Goal: Task Accomplishment & Management: Use online tool/utility

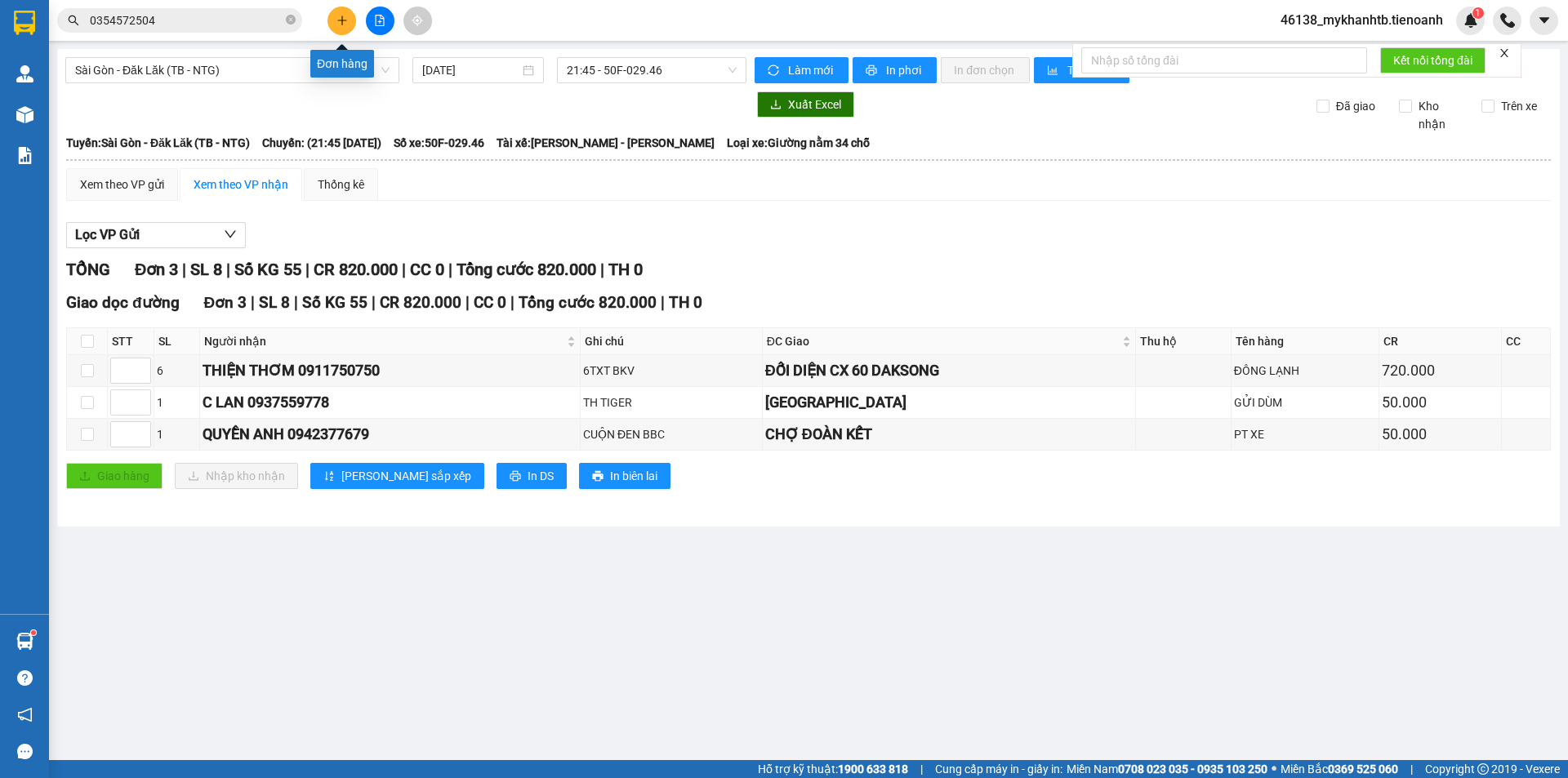
click at [339, 14] on icon "plus" at bounding box center [342, 20] width 12 height 12
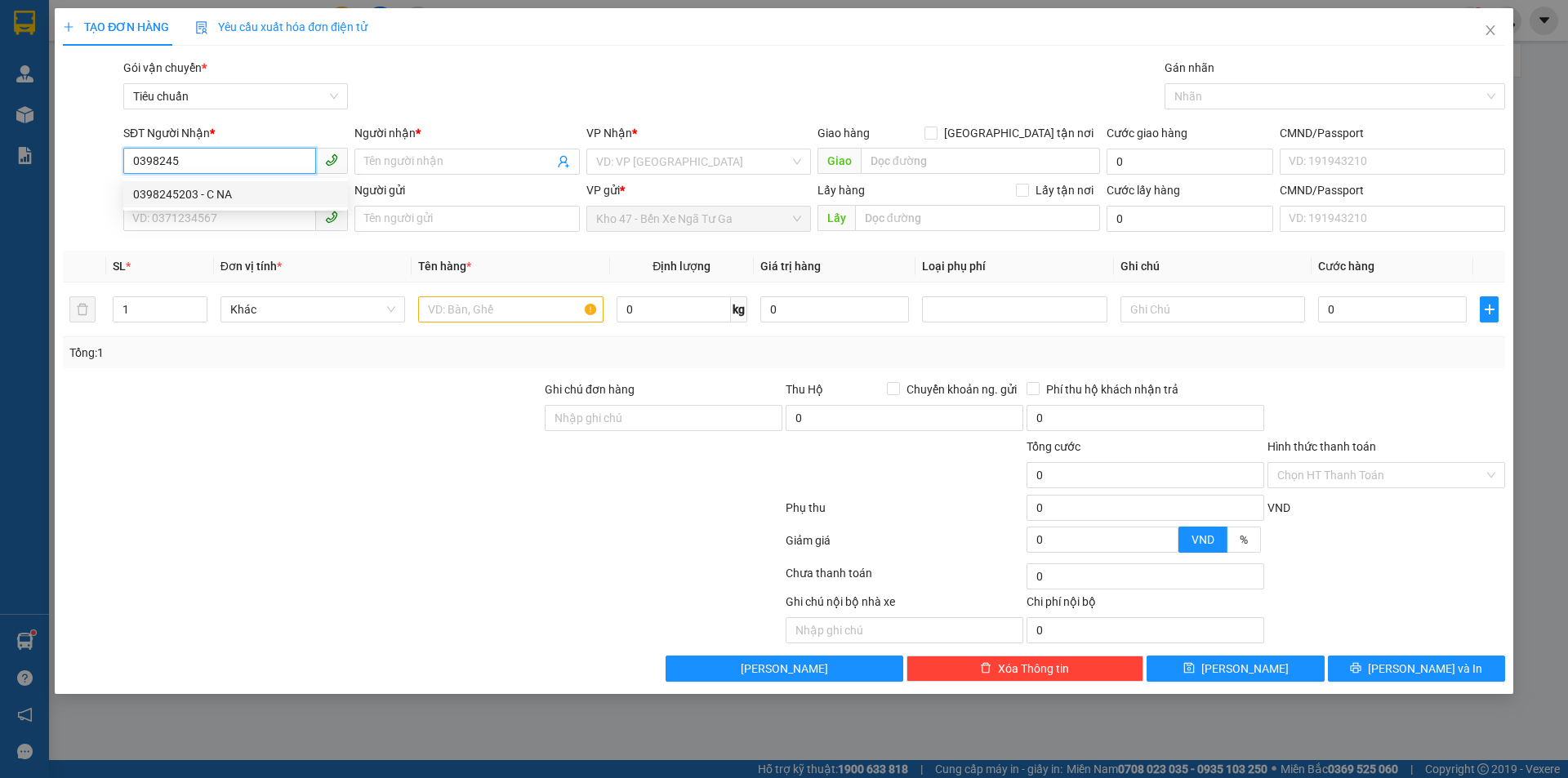
click at [290, 196] on div "0398245203 - C NA" at bounding box center [235, 194] width 205 height 18
type input "0398245203"
type input "C NA"
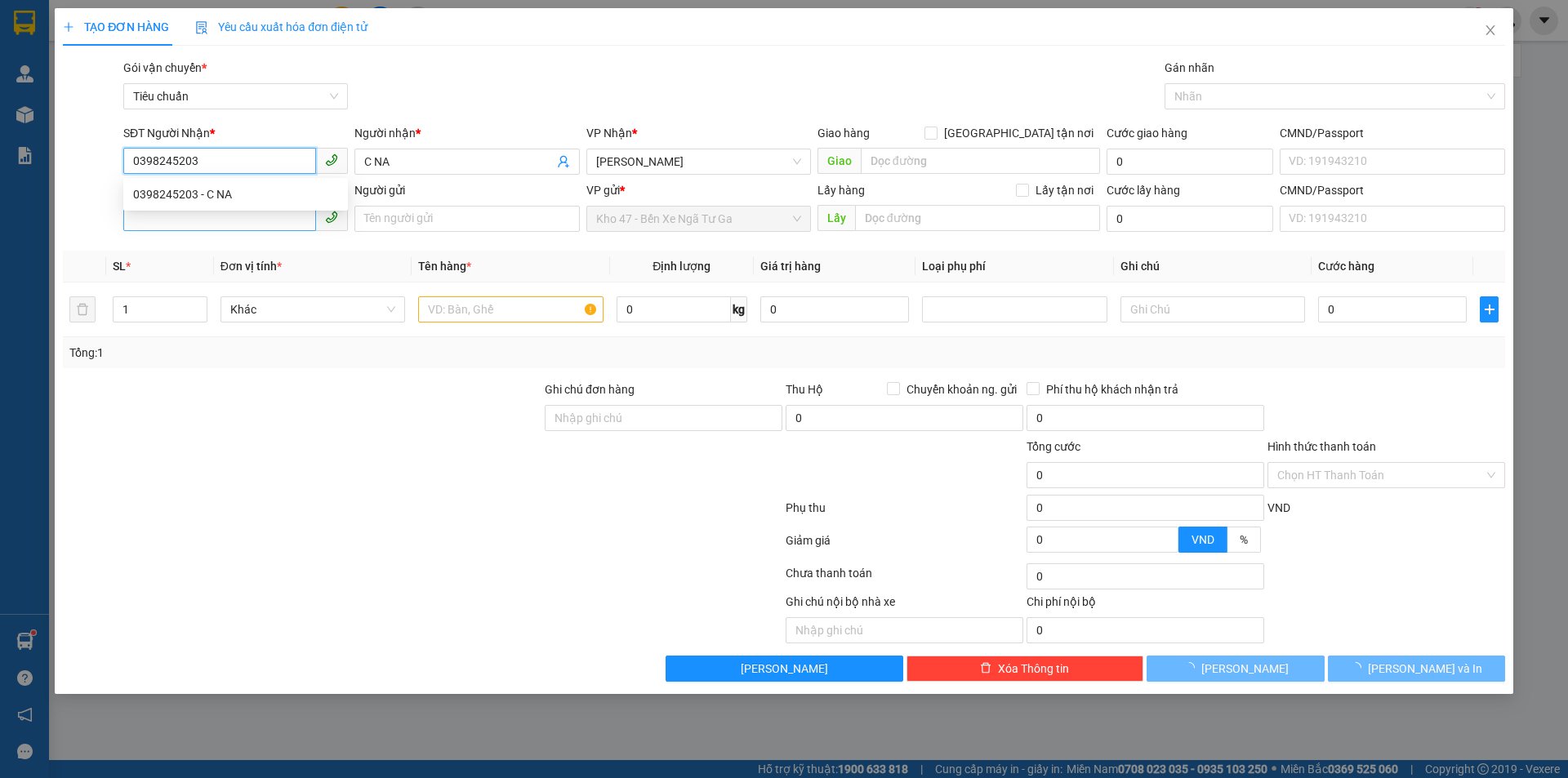
type input "30.000"
type input "0398245203"
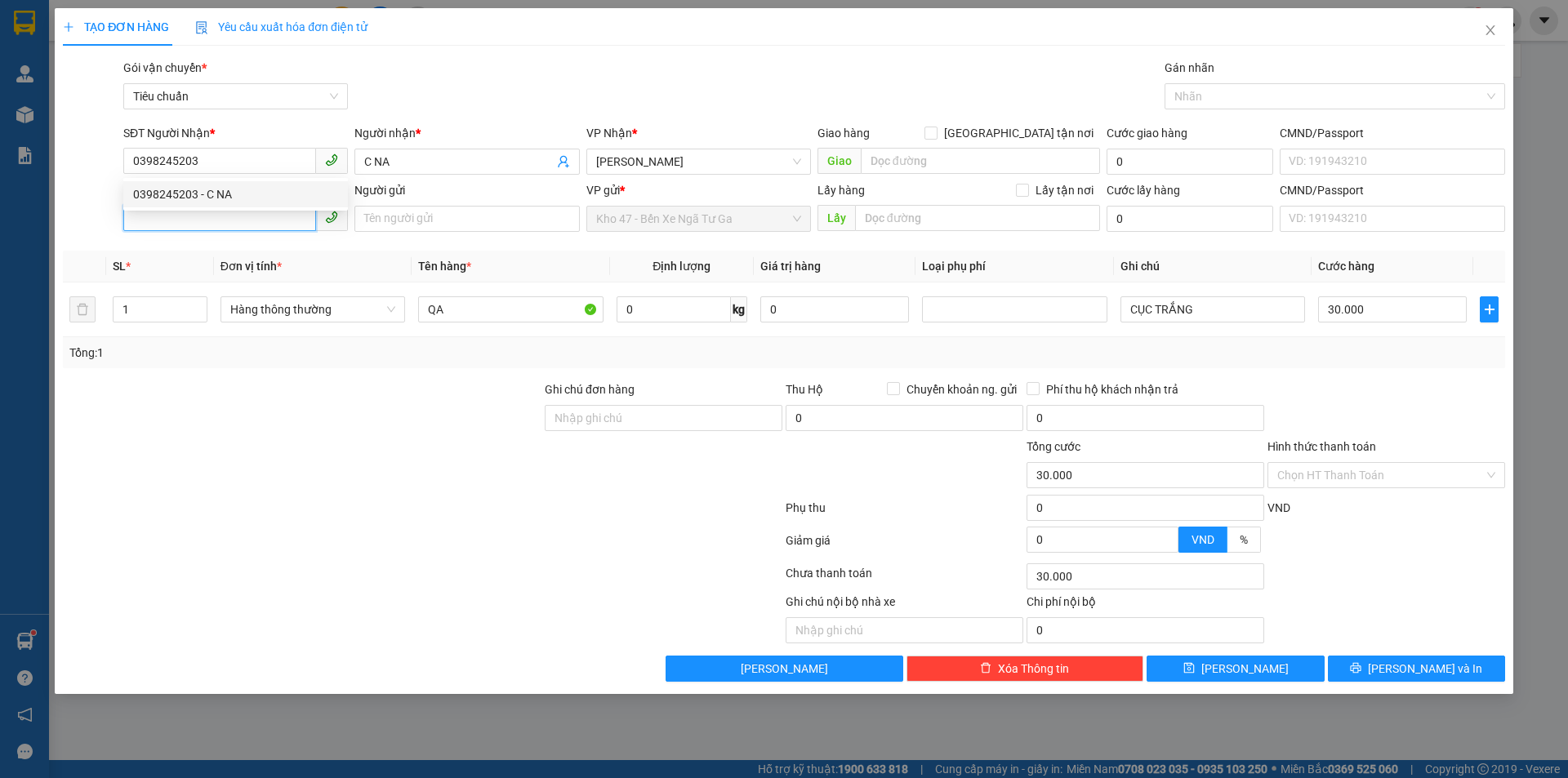
click at [278, 218] on input "SĐT Người Gửi" at bounding box center [219, 217] width 193 height 26
click at [276, 251] on div "0986854357 - ANH HỘ" at bounding box center [235, 251] width 205 height 18
type input "0986854357"
type input "ANH HỘ"
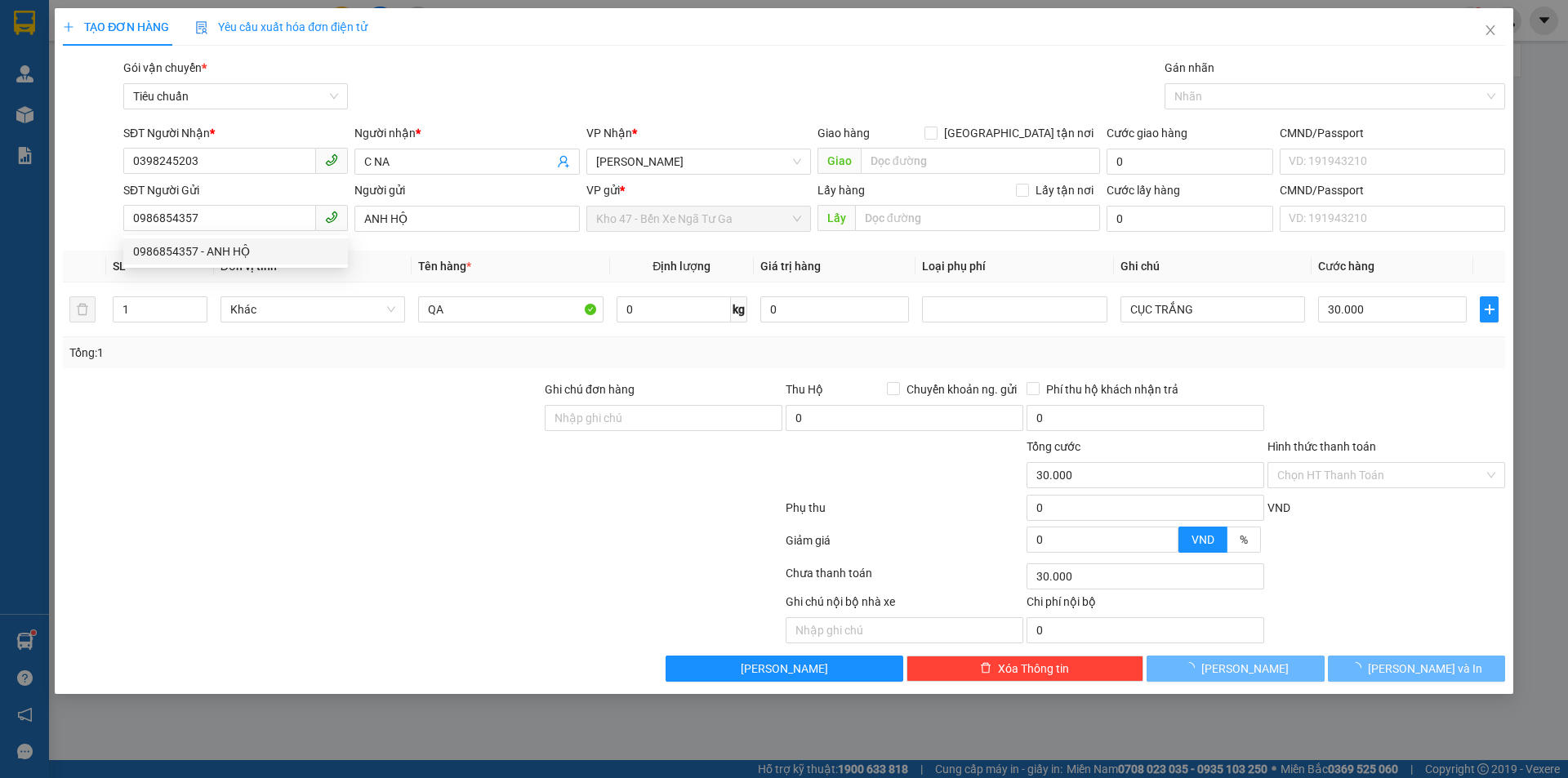
drag, startPoint x: 384, startPoint y: 573, endPoint x: 328, endPoint y: 588, distance: 58.0
click at [380, 573] on div at bounding box center [422, 576] width 722 height 33
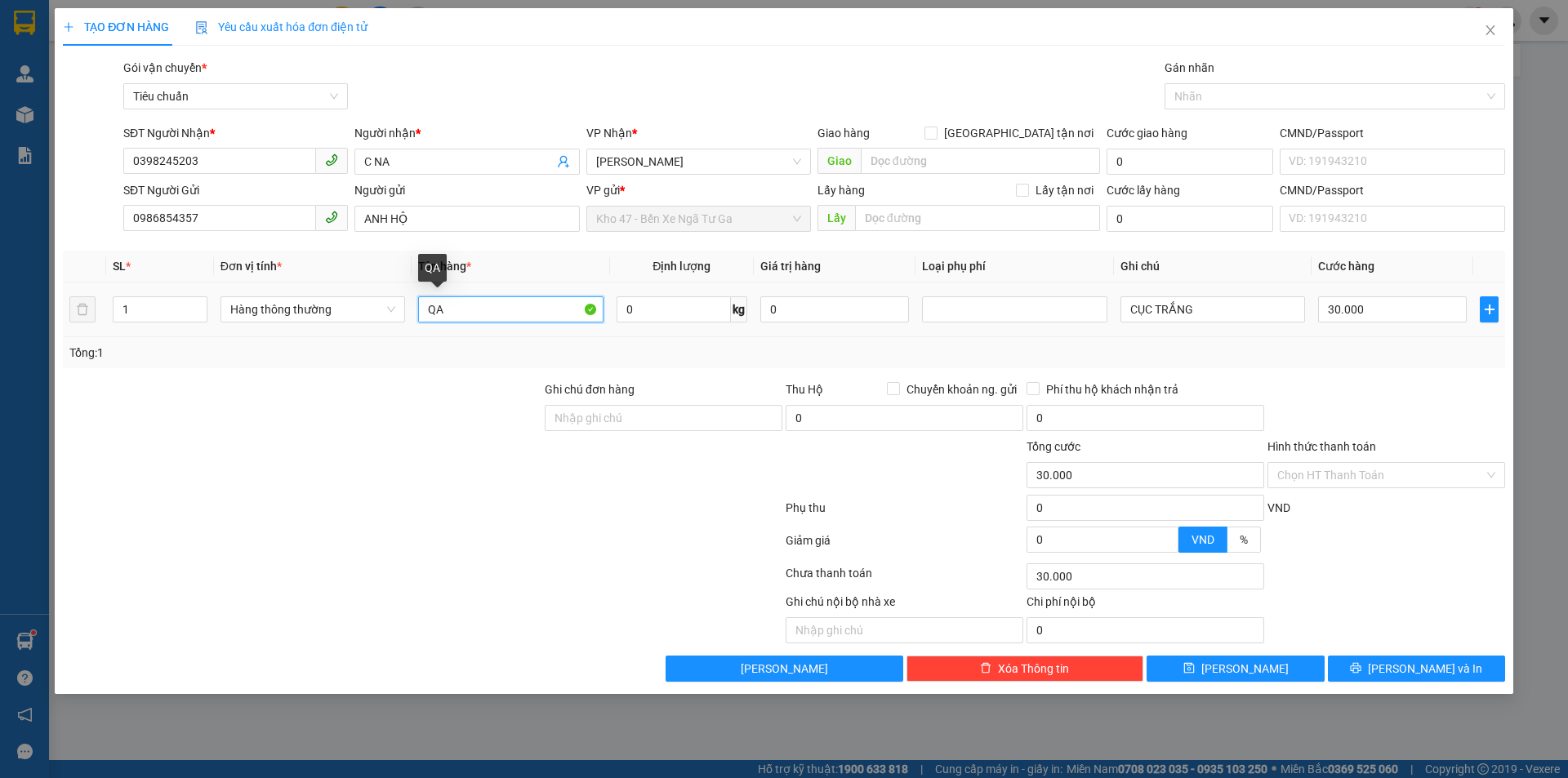
click at [503, 303] on input "QA" at bounding box center [510, 309] width 185 height 26
type input "d"
type input "đ"
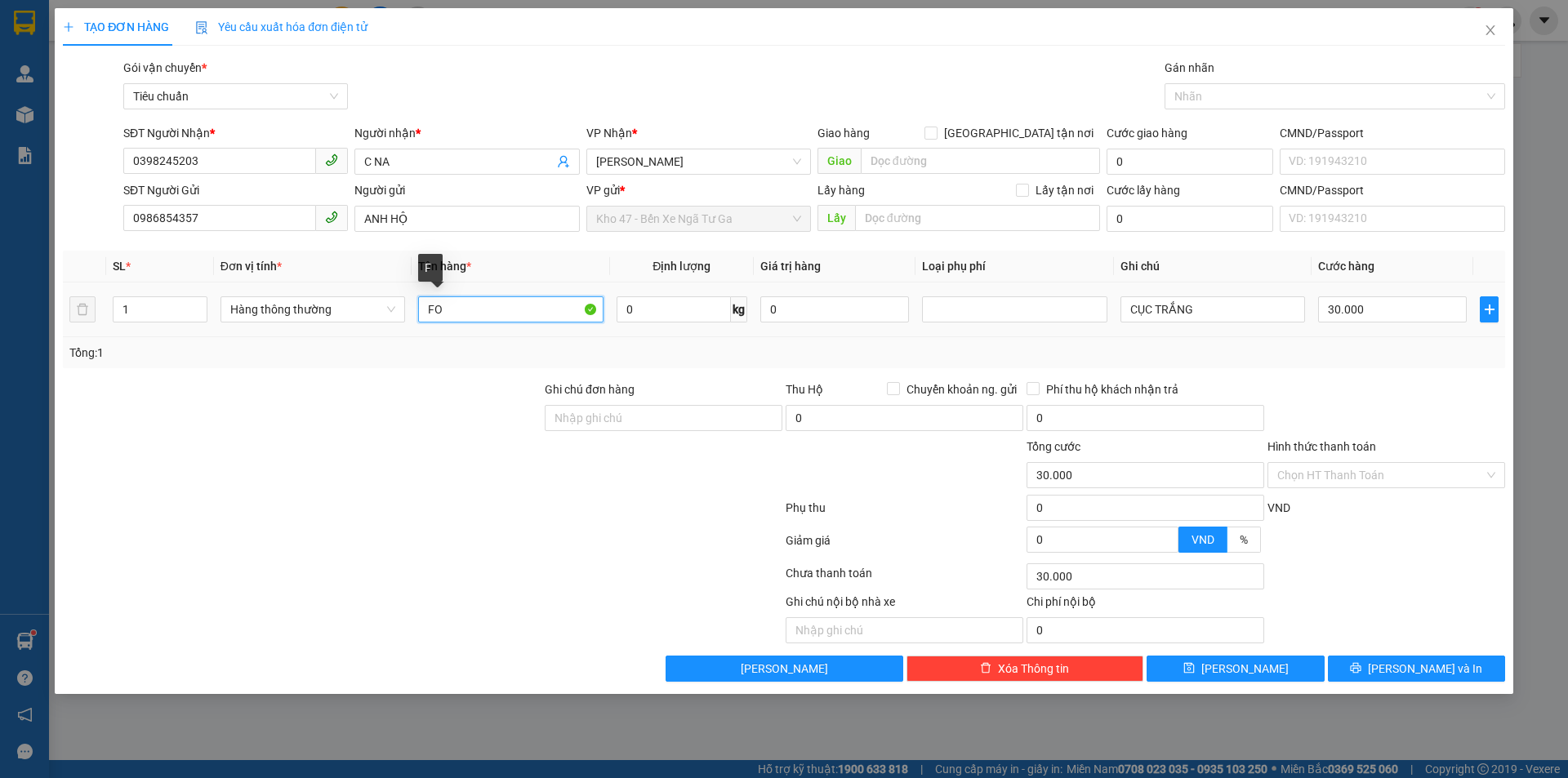
type input "F"
type input "D"
type input "ĐỒ CÁ NHÂN"
click at [1200, 301] on input "CỤC TRẮNG" at bounding box center [1212, 309] width 185 height 26
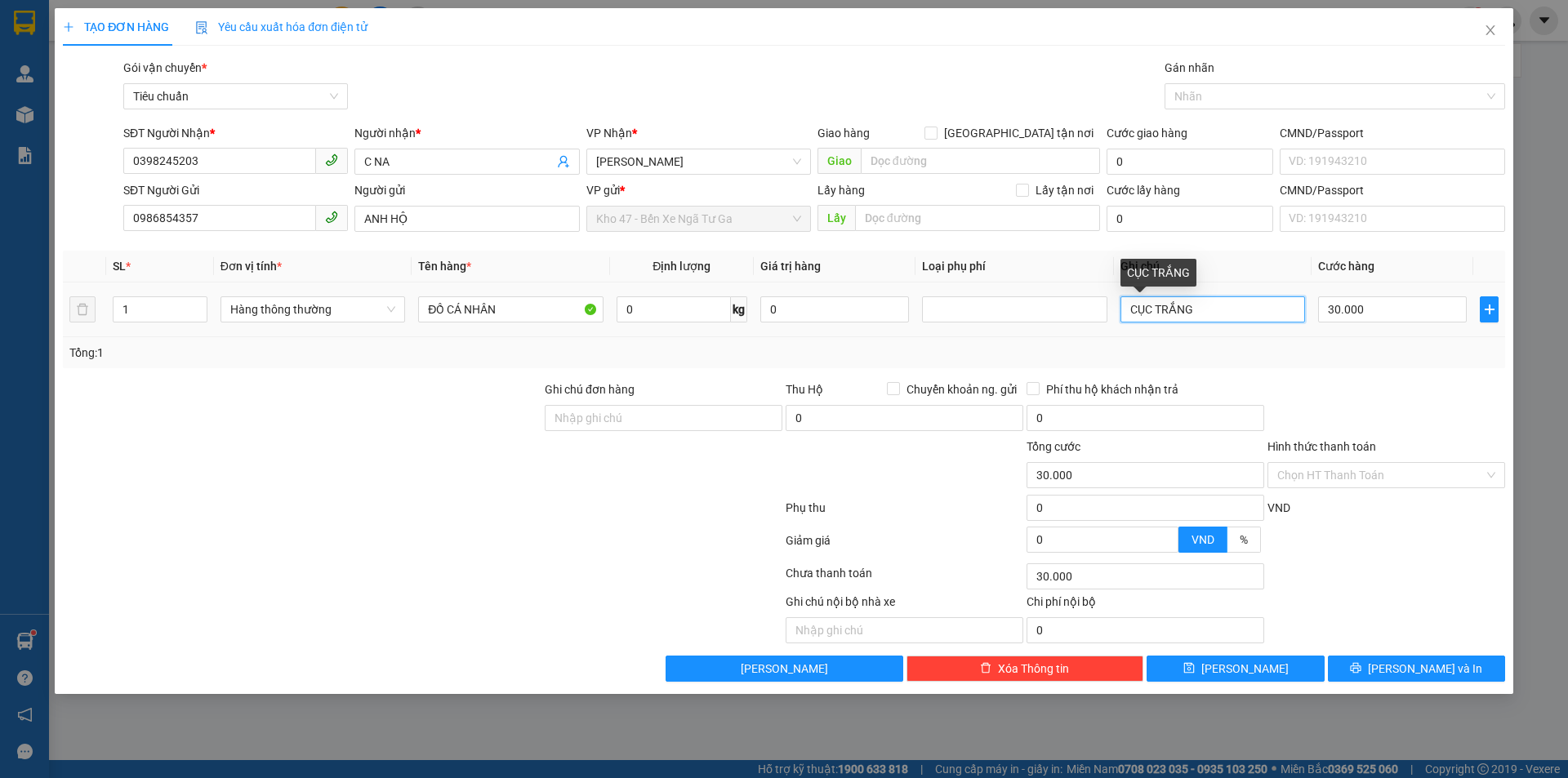
click at [1200, 301] on input "CỤC TRẮNG" at bounding box center [1212, 309] width 185 height 26
type input "H HEIKEN"
click at [1410, 315] on input "30.000" at bounding box center [1392, 309] width 148 height 26
click at [1422, 477] on input "Hình thức thanh toán" at bounding box center [1380, 475] width 207 height 24
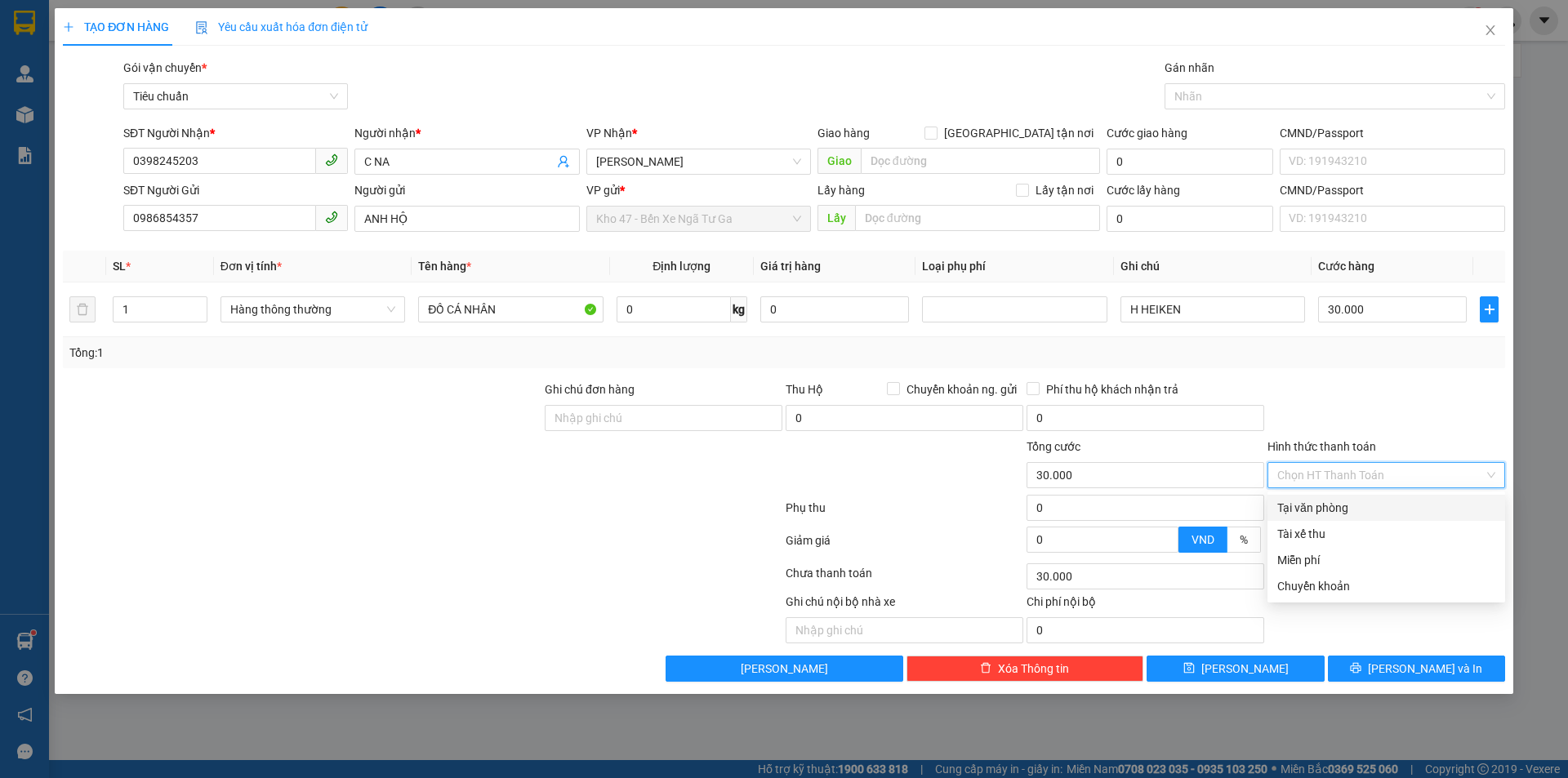
click at [1410, 510] on div "Tại văn phòng" at bounding box center [1386, 507] width 218 height 18
type input "0"
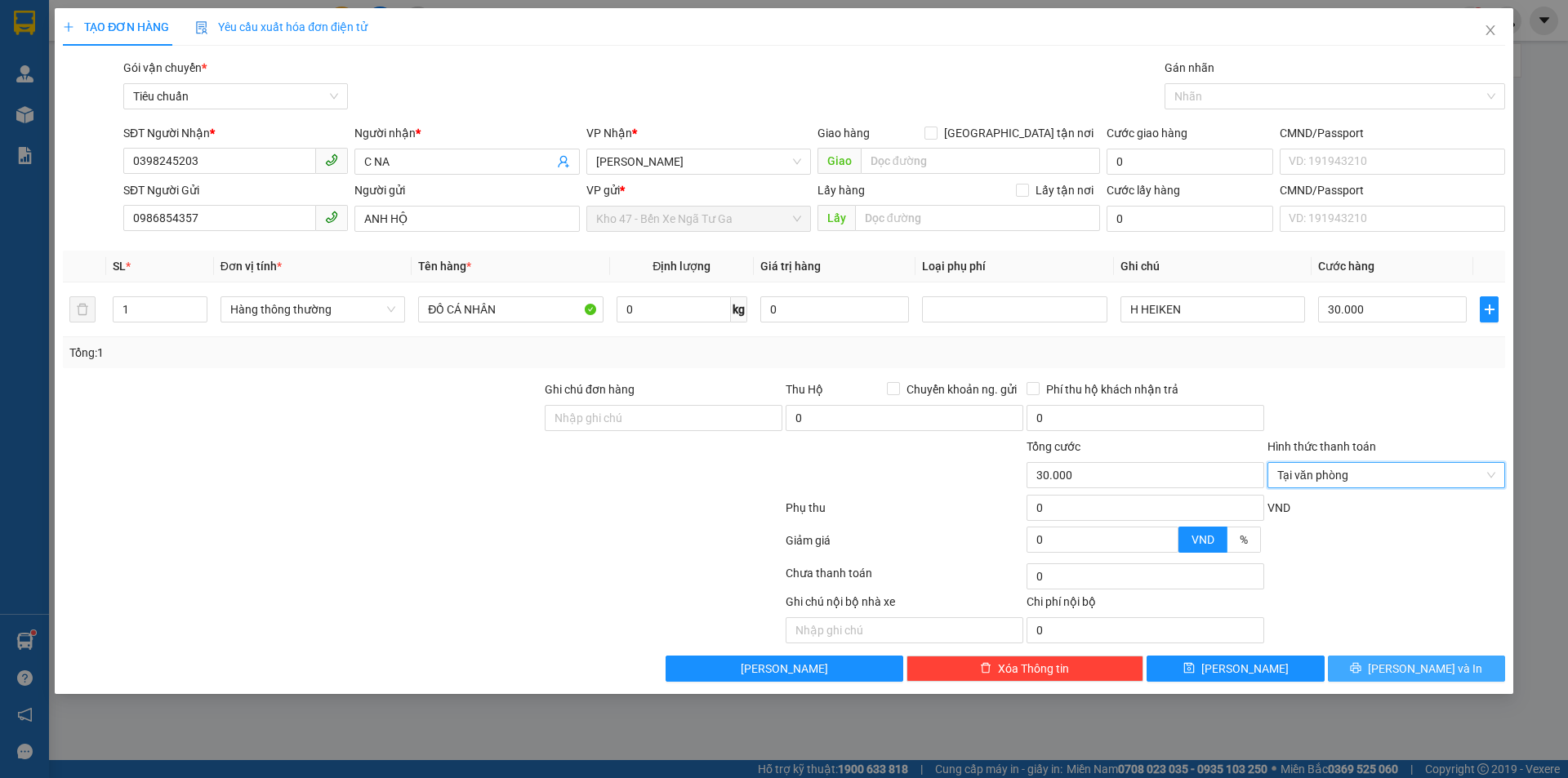
click at [1422, 675] on span "Lưu và In" at bounding box center [1425, 668] width 115 height 18
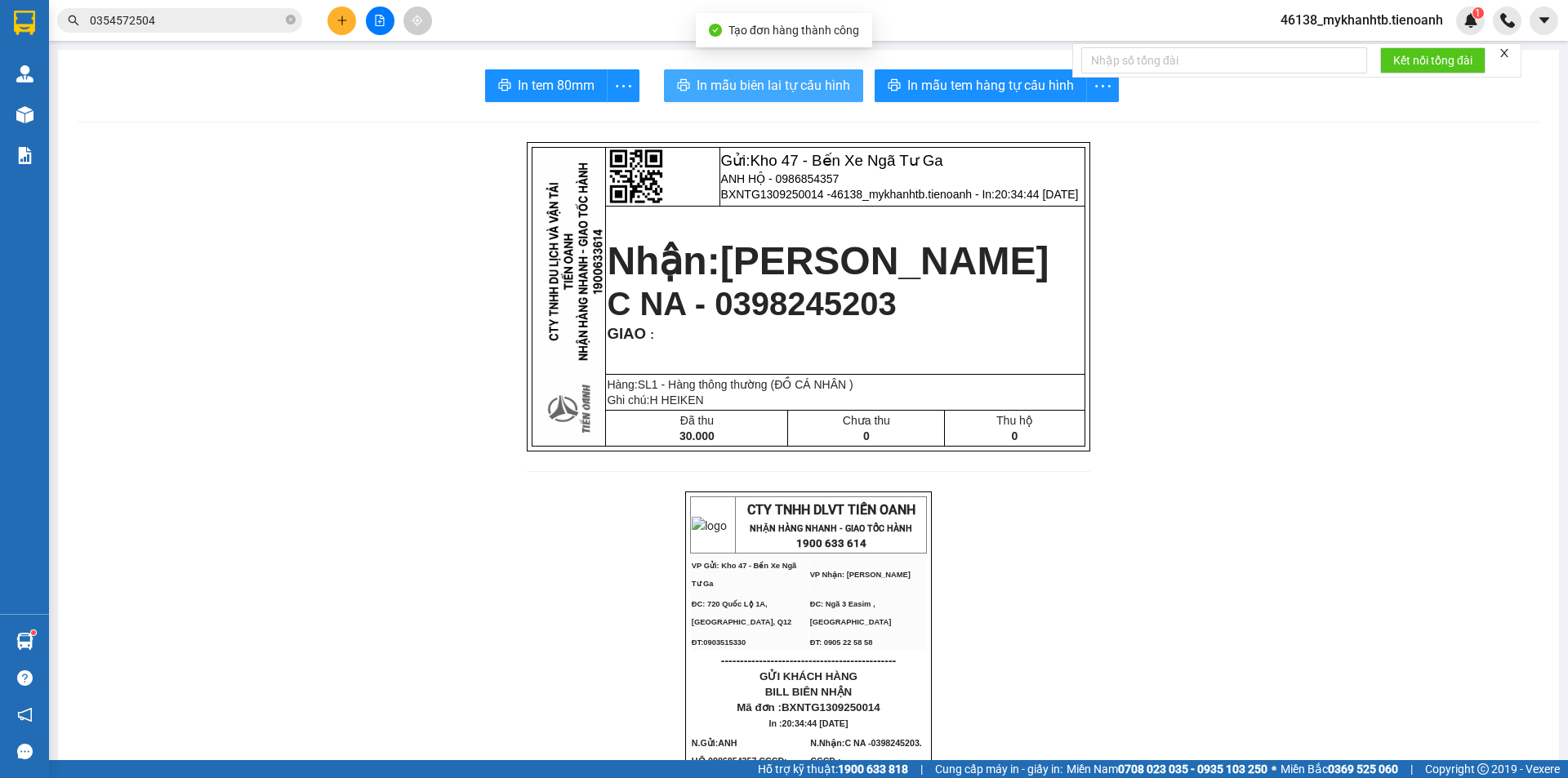
click at [740, 90] on span "In mẫu biên lai tự cấu hình" at bounding box center [773, 85] width 153 height 20
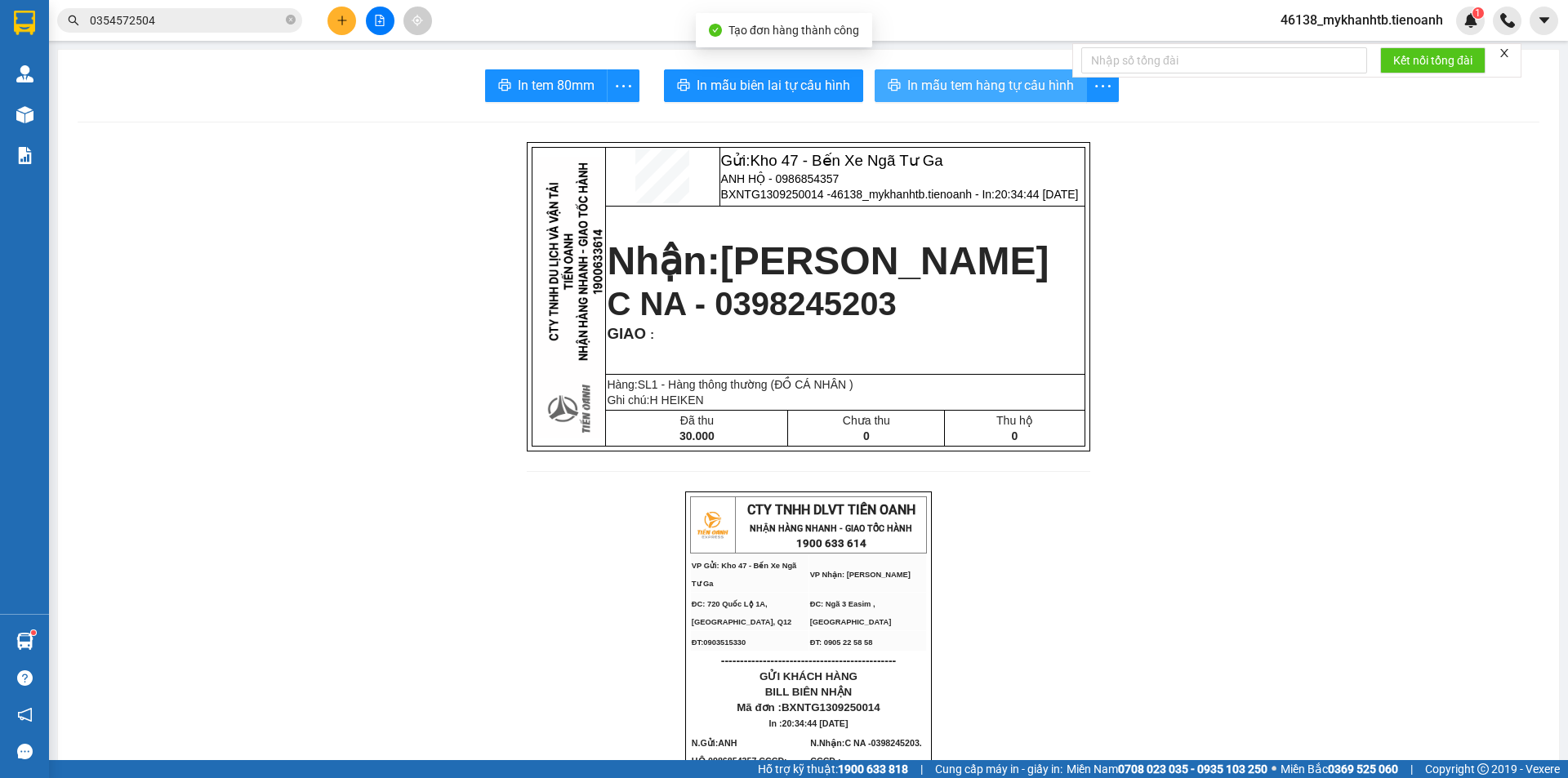
click at [1012, 89] on span "In mẫu tem hàng tự cấu hình" at bounding box center [991, 85] width 167 height 20
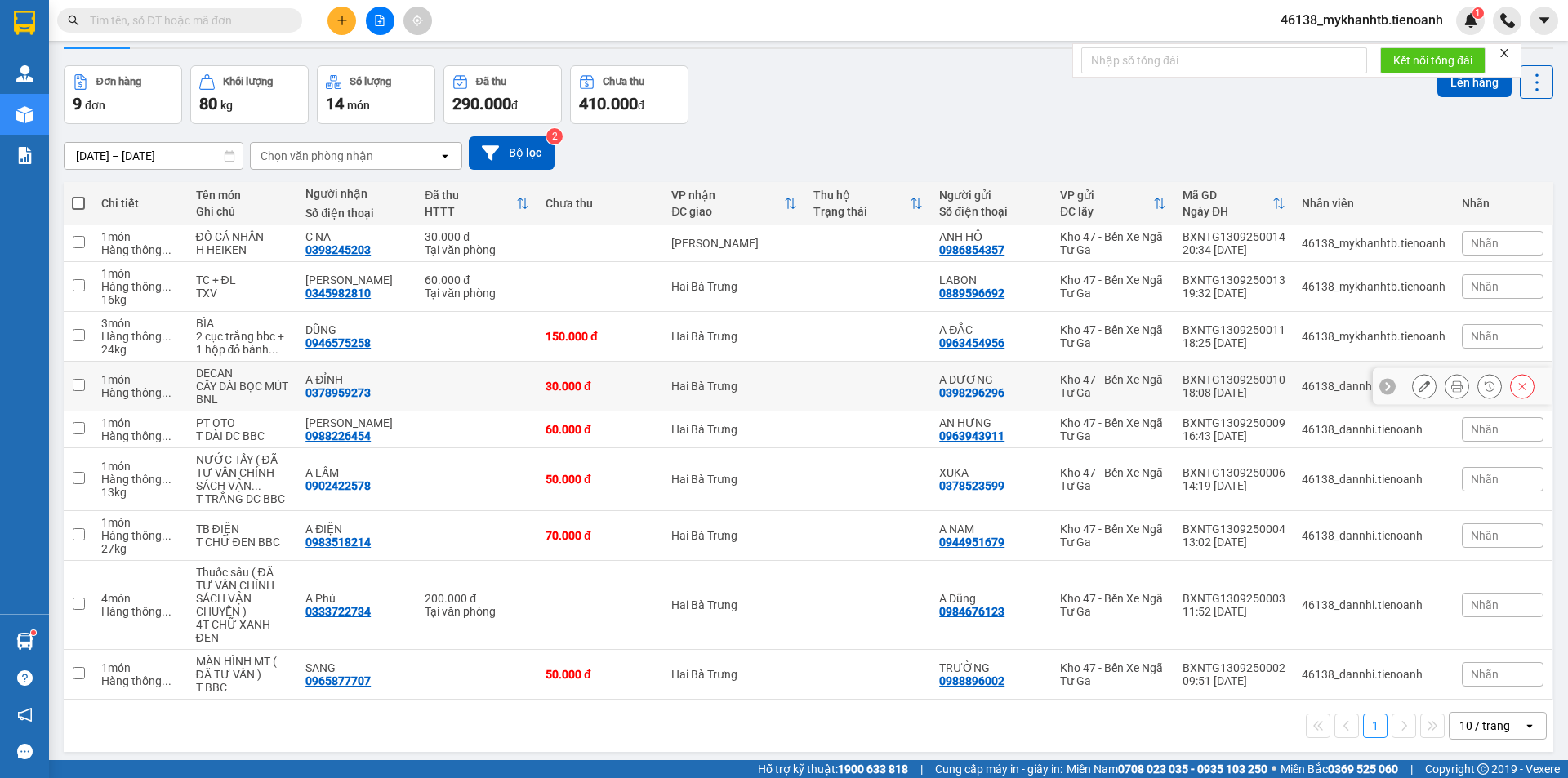
scroll to position [75, 0]
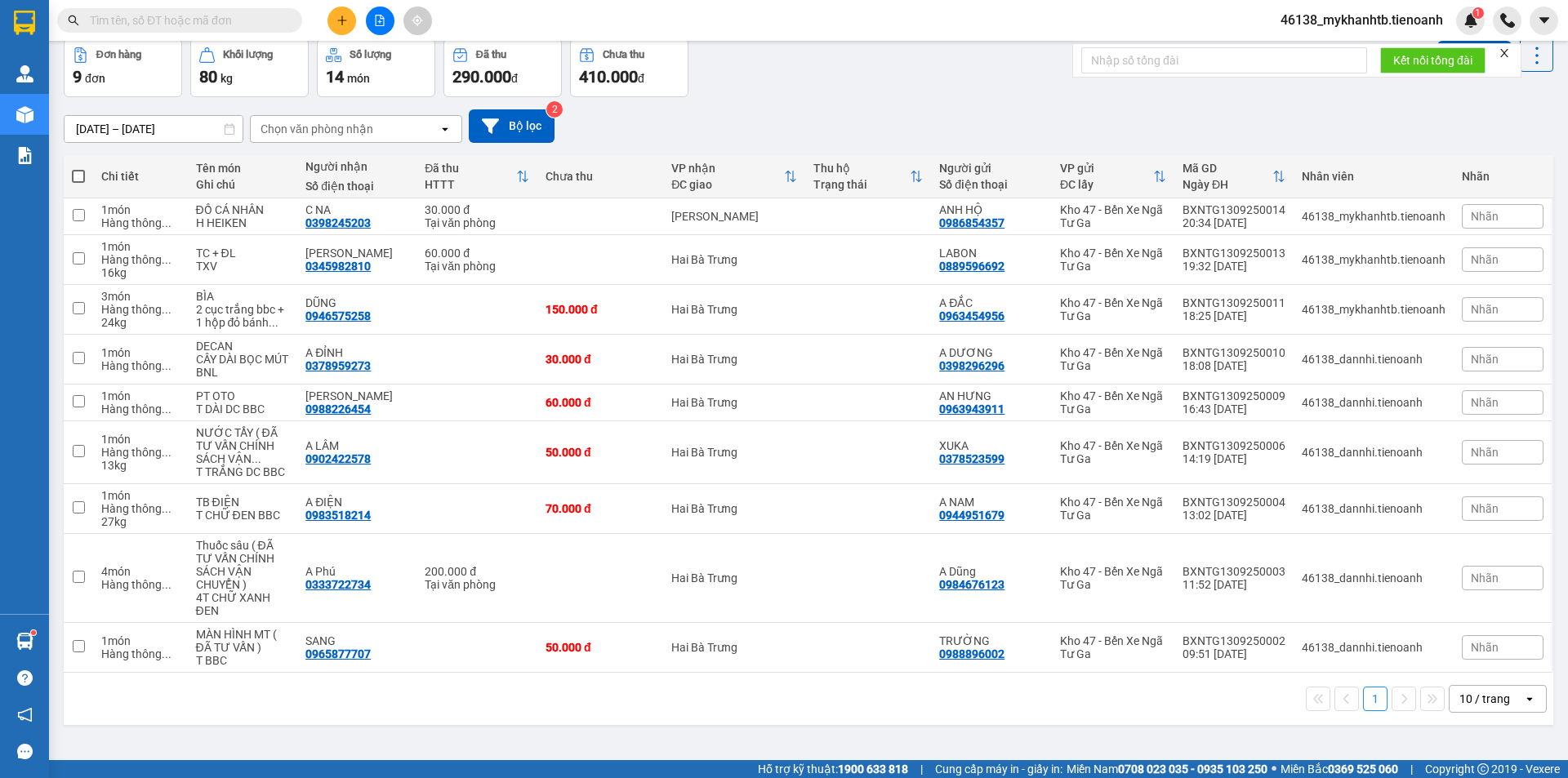
click at [82, 175] on span at bounding box center [78, 175] width 13 height 13
click at [78, 169] on input "checkbox" at bounding box center [78, 169] width 0 height 0
checkbox input "true"
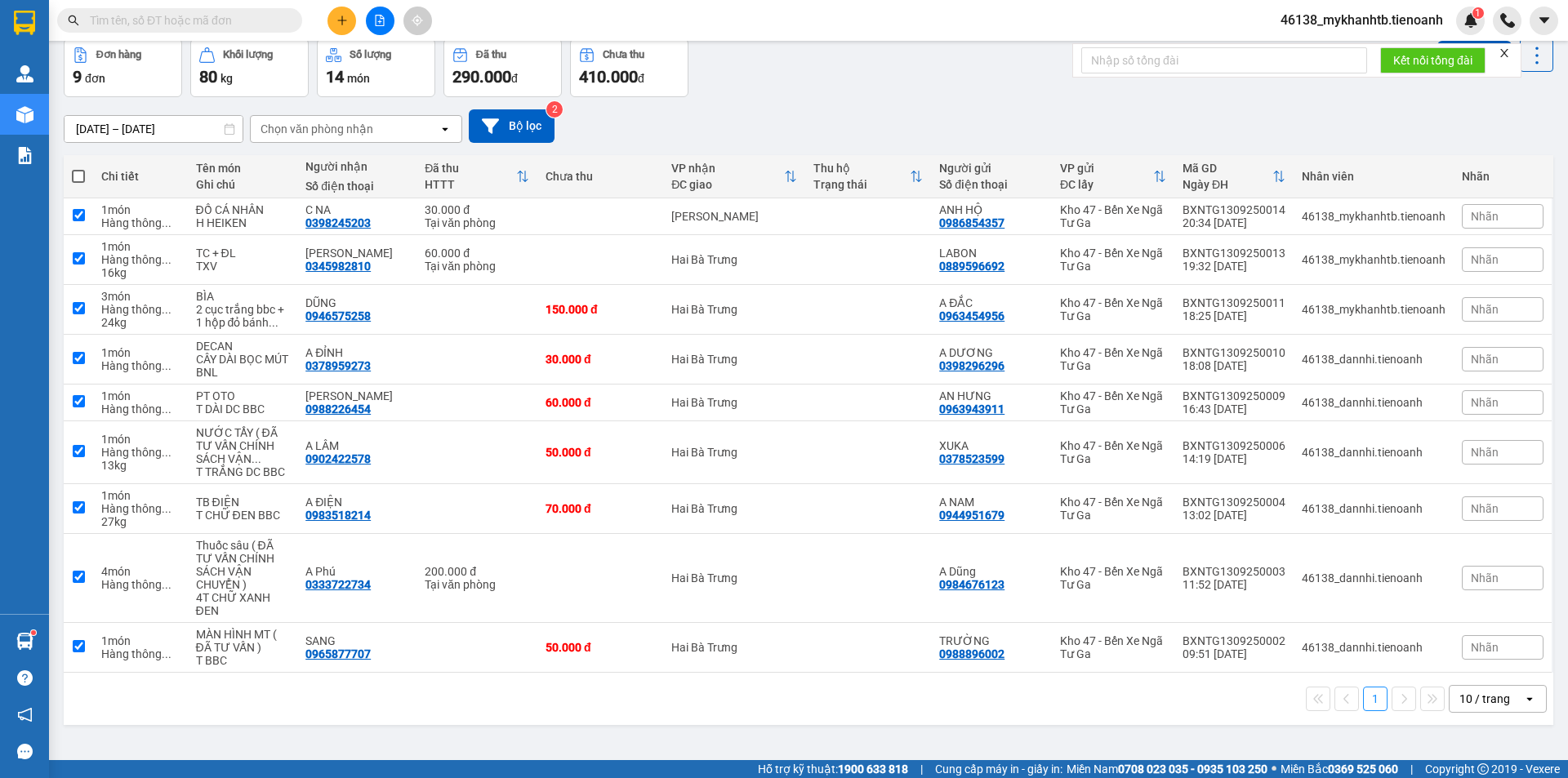
checkbox input "true"
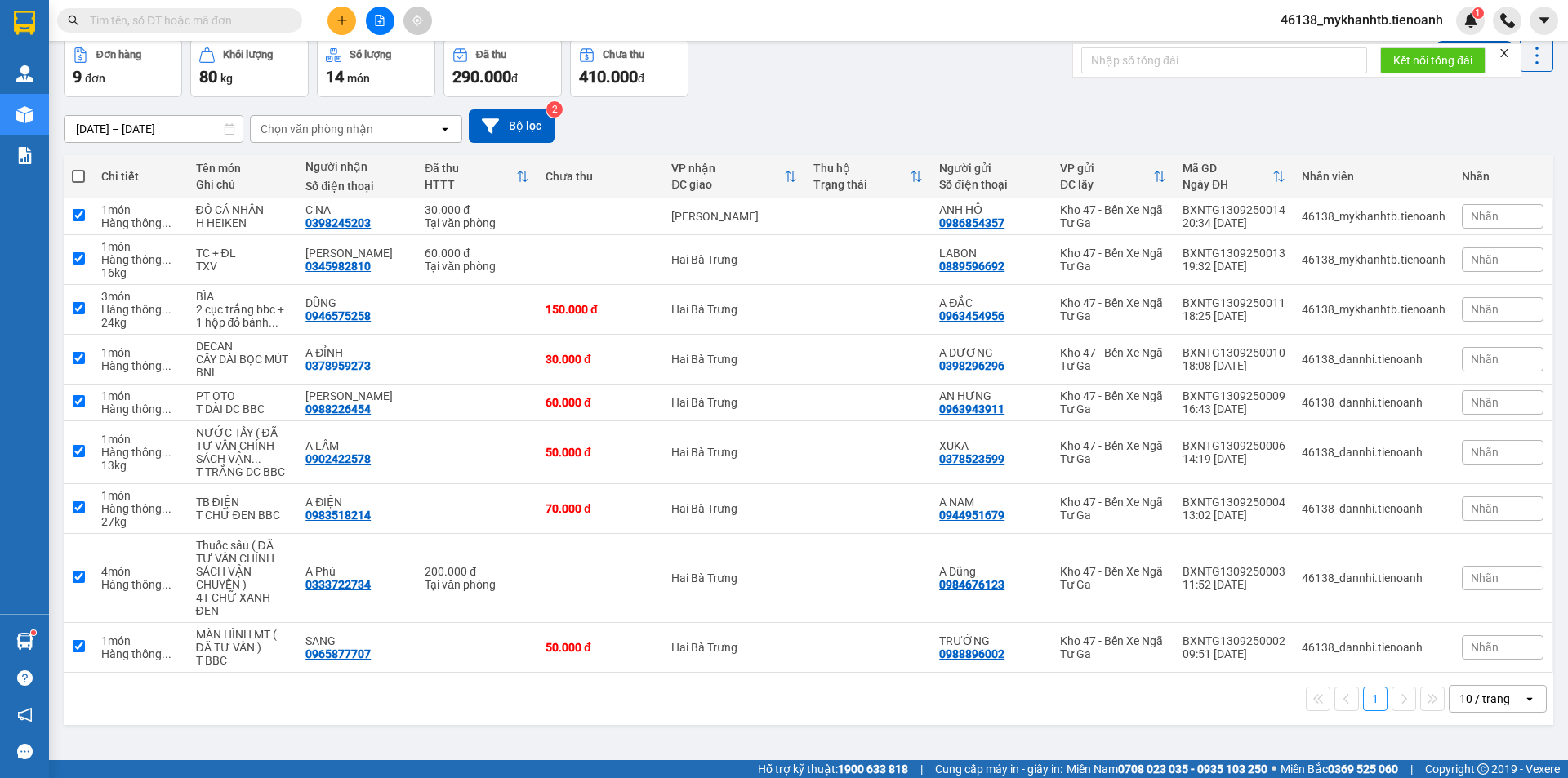
checkbox input "true"
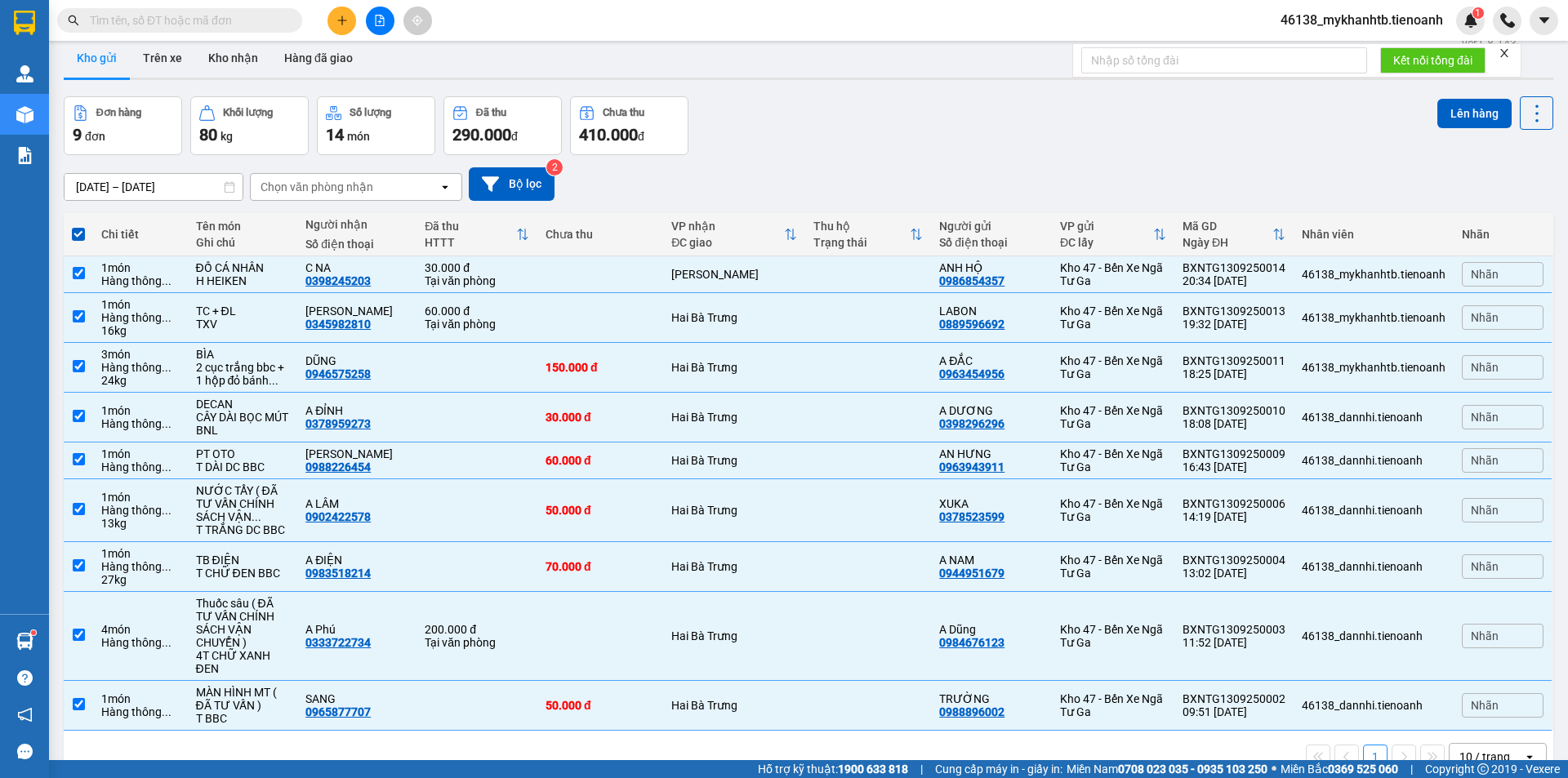
scroll to position [0, 0]
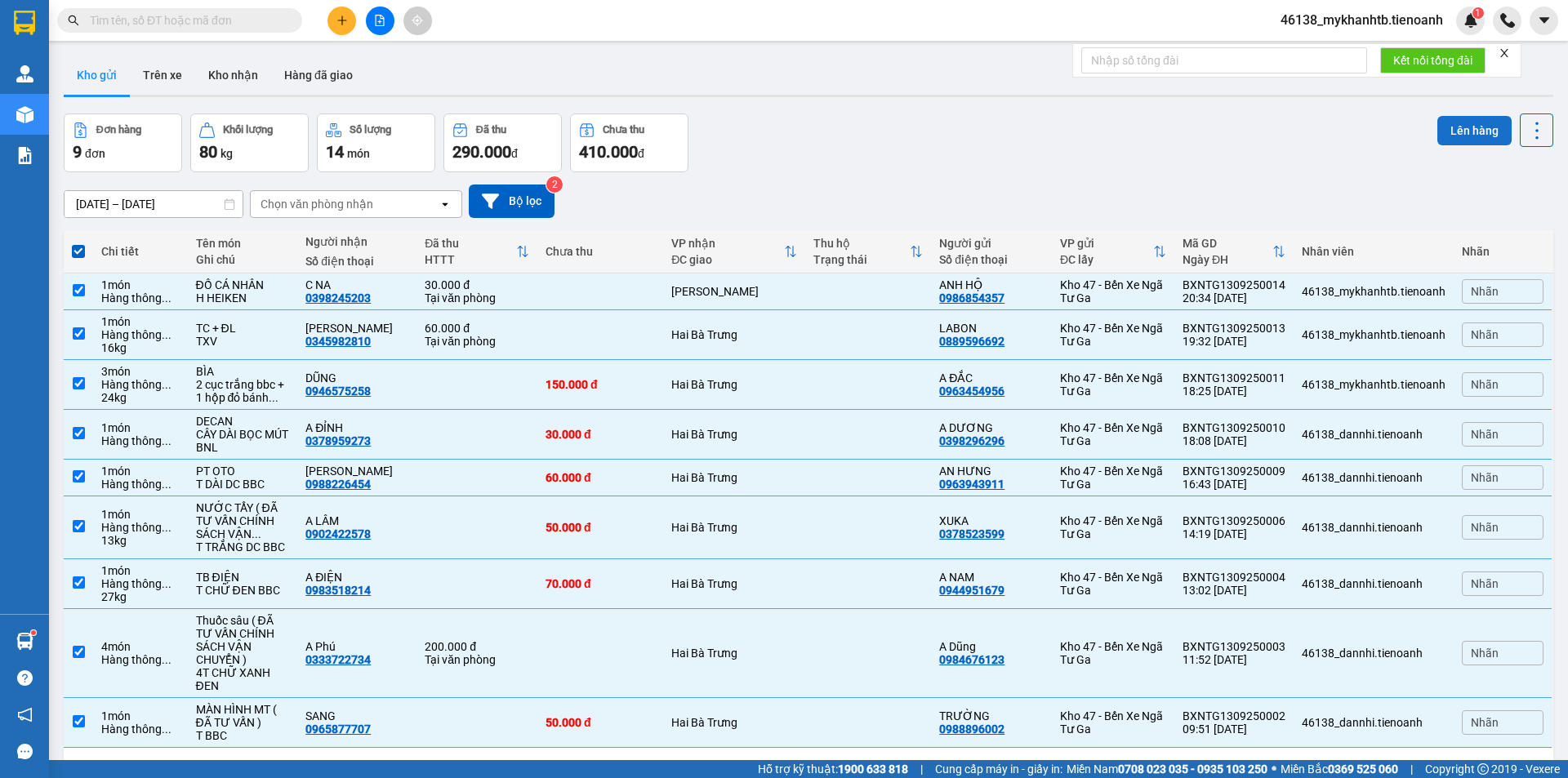
click at [1444, 143] on button "Lên hàng" at bounding box center [1474, 131] width 74 height 30
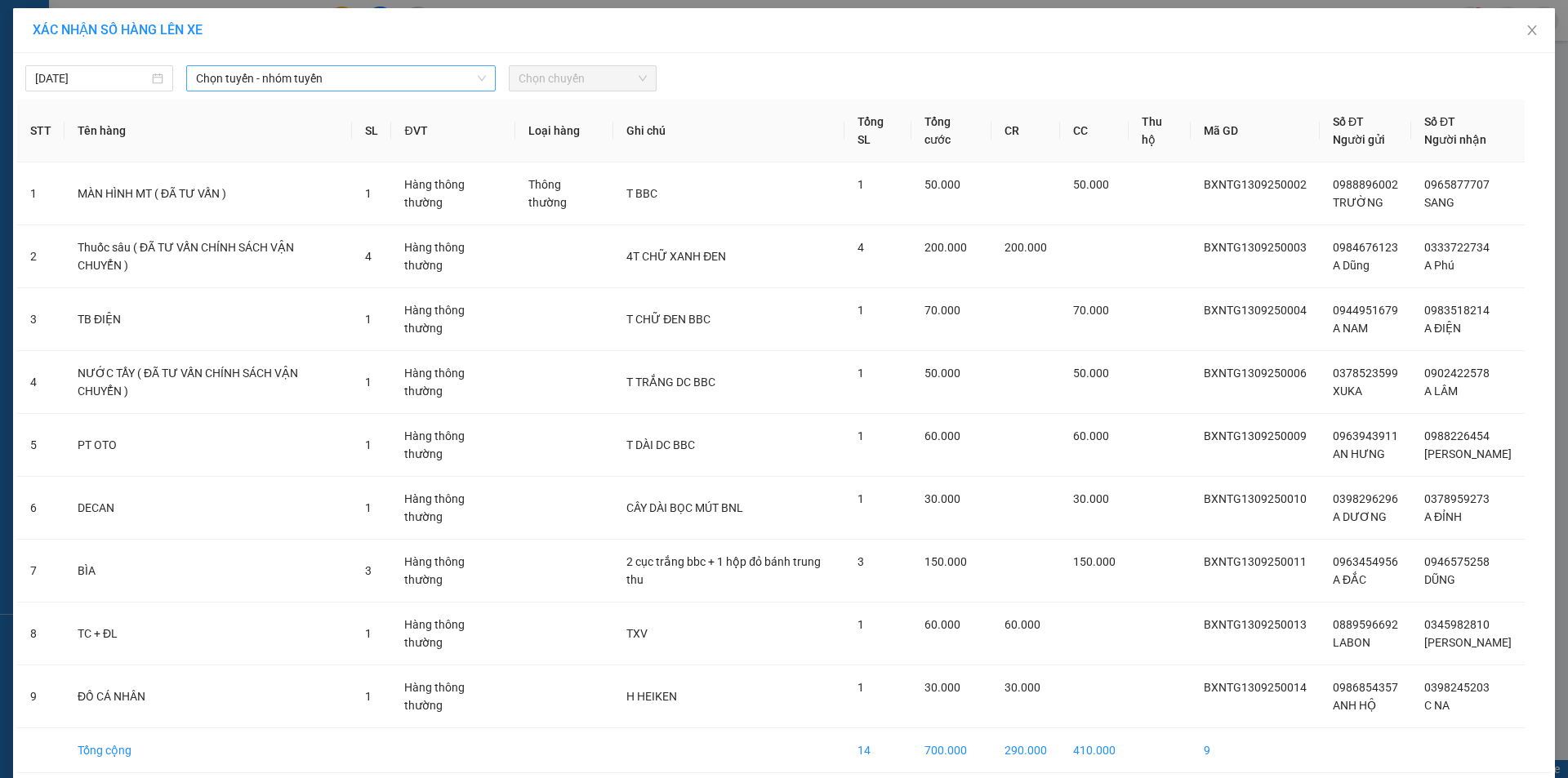
click at [299, 83] on span "Chọn tuyến - nhóm tuyến" at bounding box center [341, 78] width 290 height 24
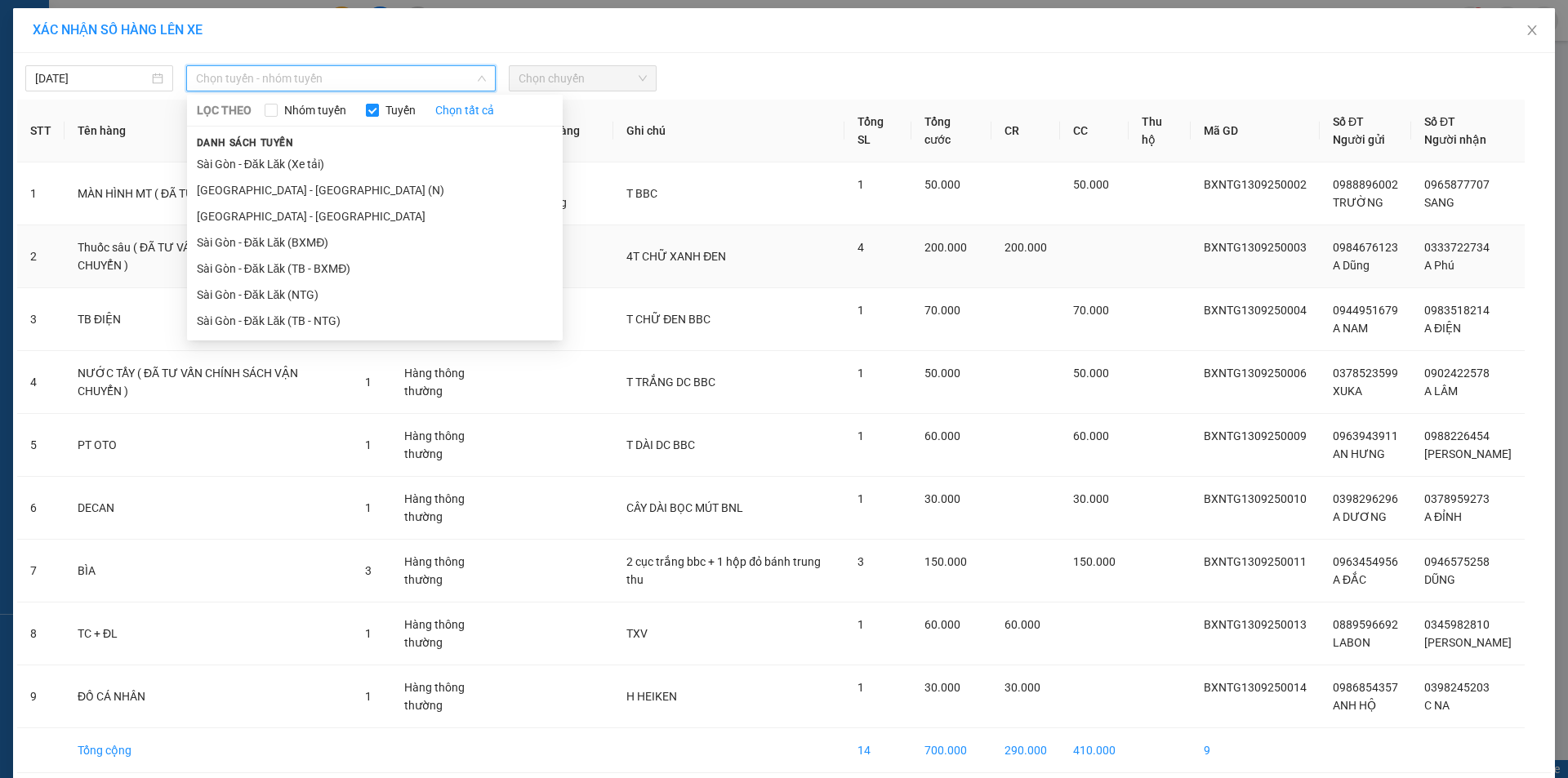
drag, startPoint x: 343, startPoint y: 322, endPoint x: 357, endPoint y: 281, distance: 43.3
click at [346, 311] on li "Sài Gòn - Đăk Lăk (TB - NTG)" at bounding box center [375, 320] width 376 height 26
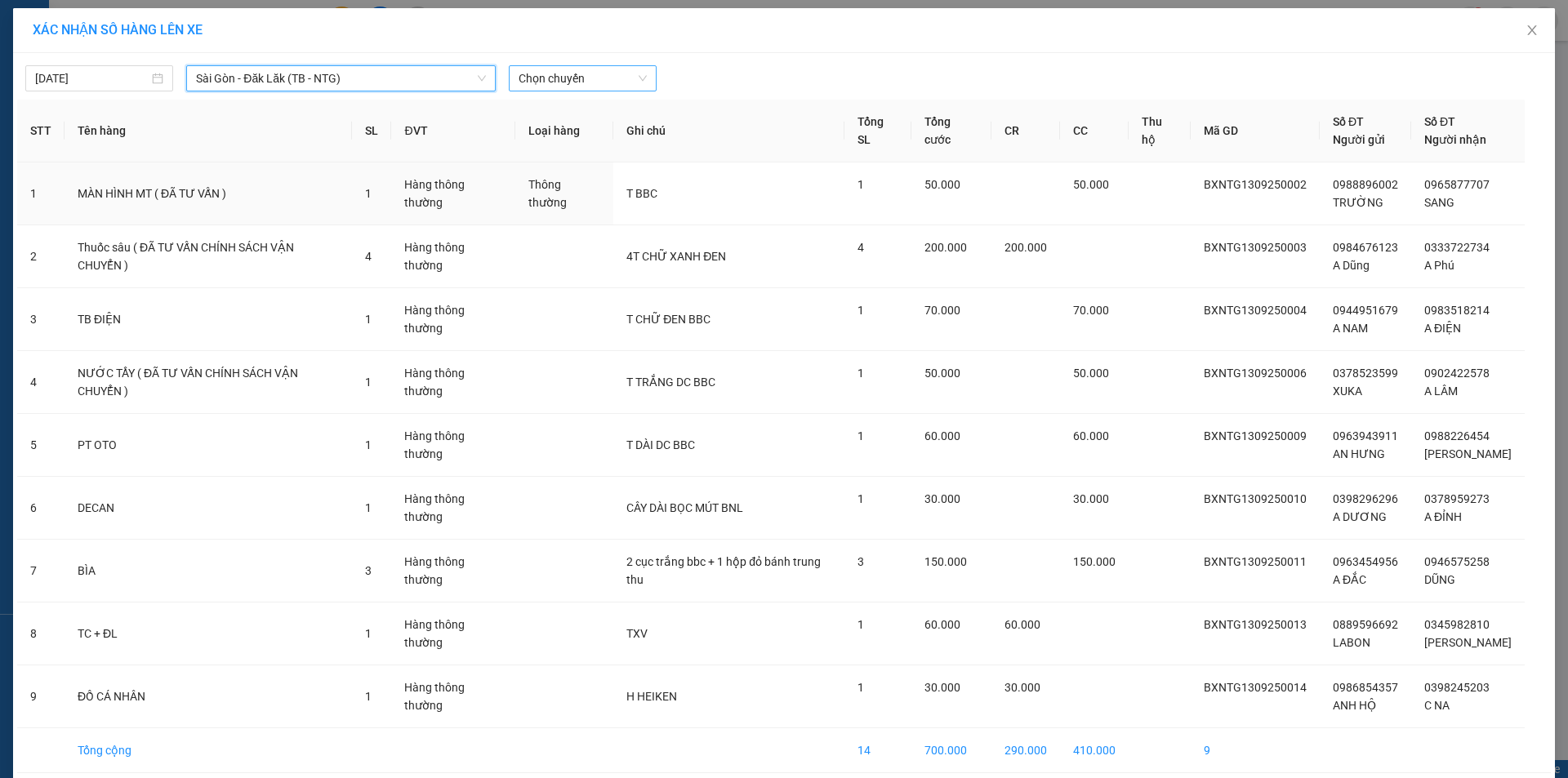
click at [554, 81] on span "Chọn chuyến" at bounding box center [583, 78] width 128 height 24
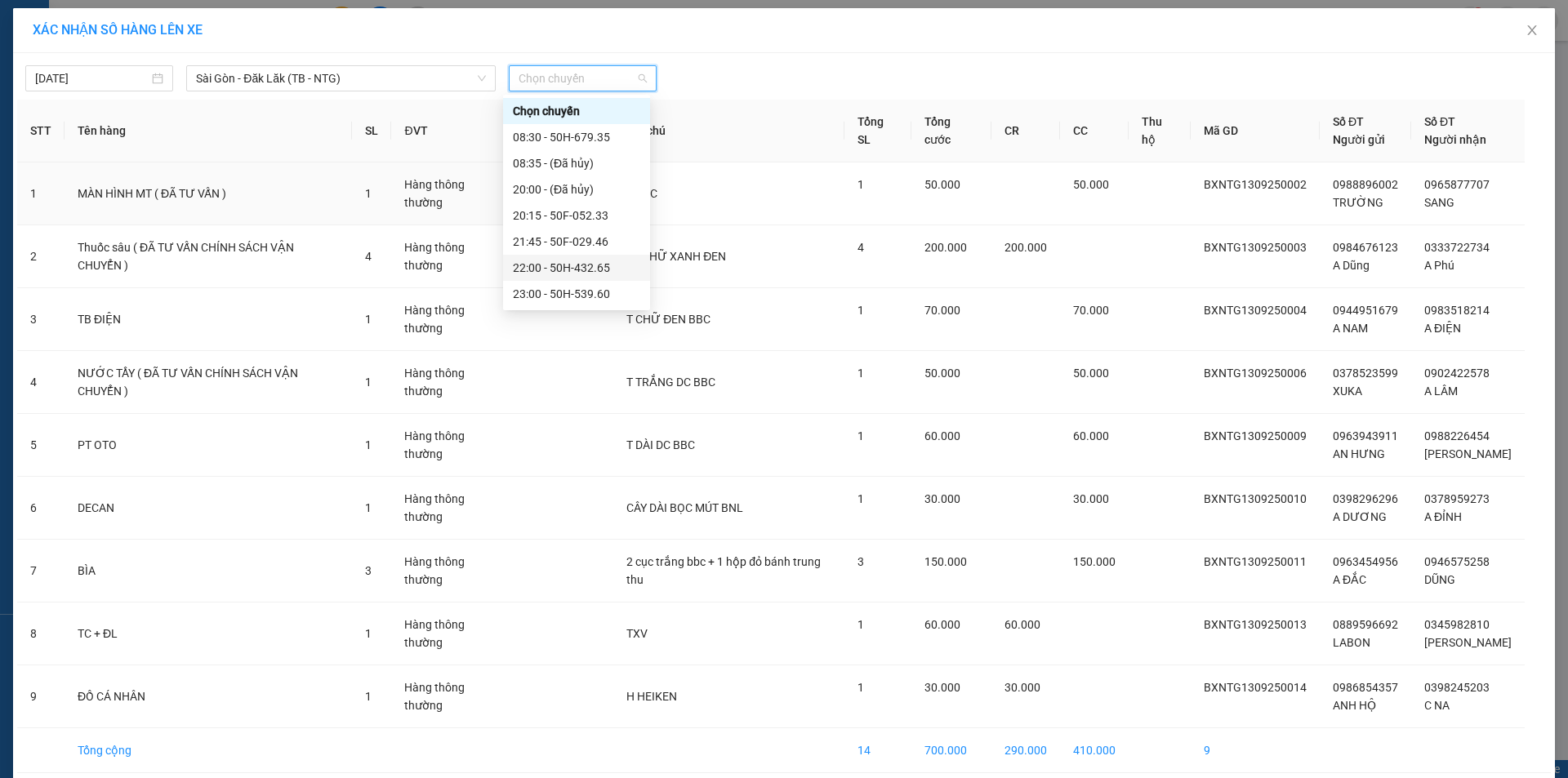
click at [598, 267] on div "22:00 - 50H-432.65" at bounding box center [576, 267] width 127 height 18
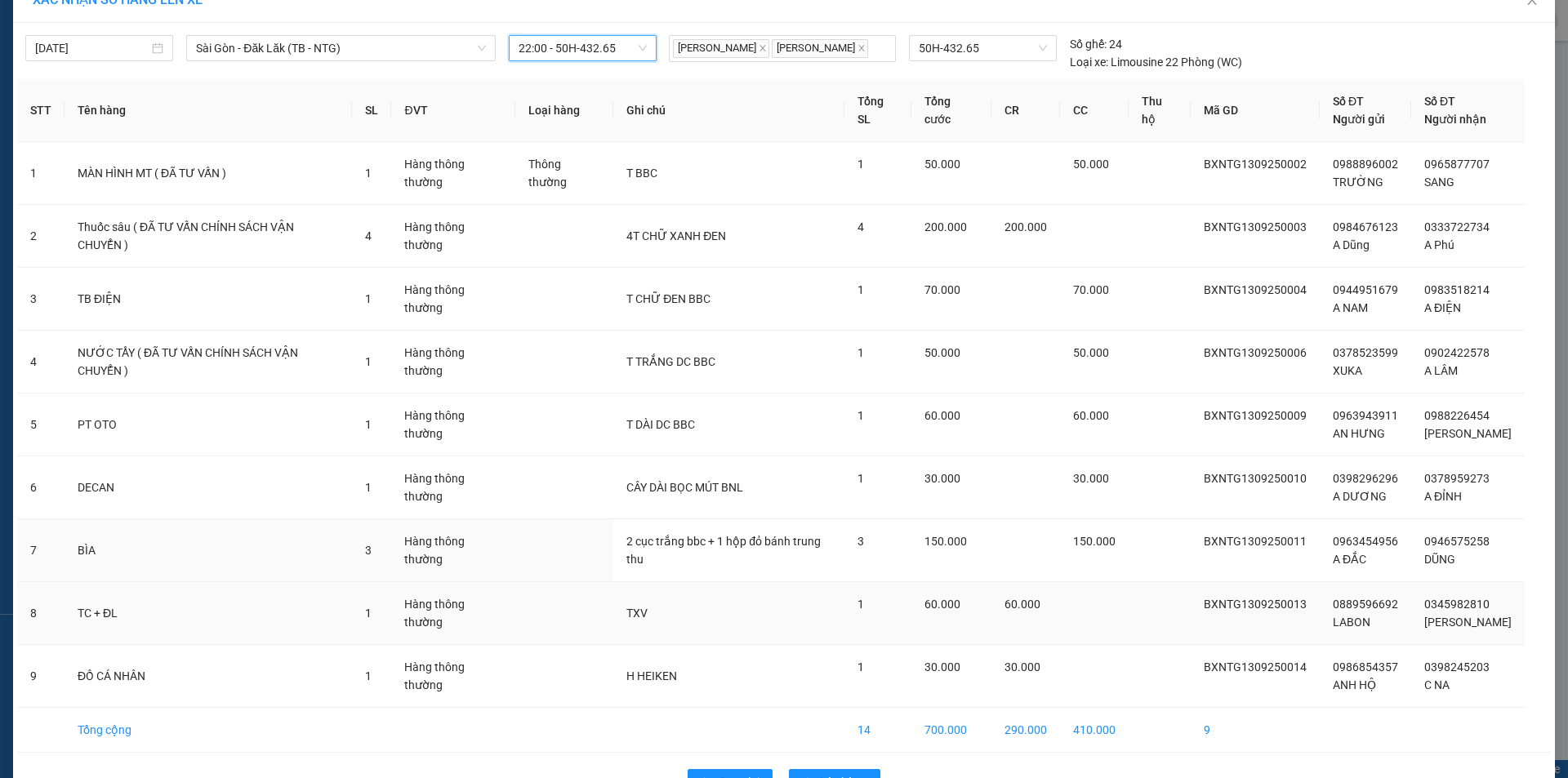
scroll to position [79, 0]
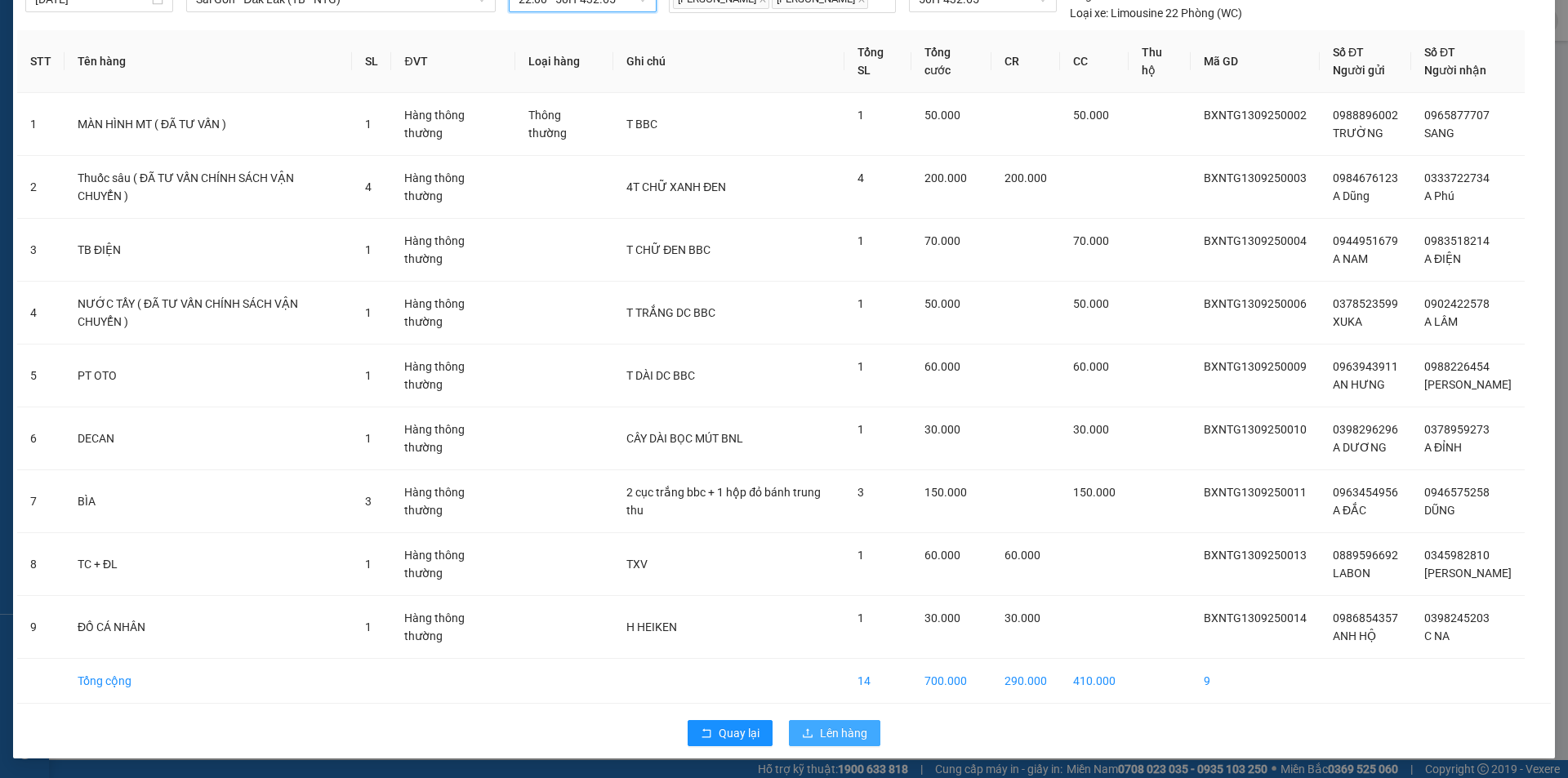
click at [847, 739] on span "Lên hàng" at bounding box center [843, 732] width 47 height 18
